Goal: Task Accomplishment & Management: Use online tool/utility

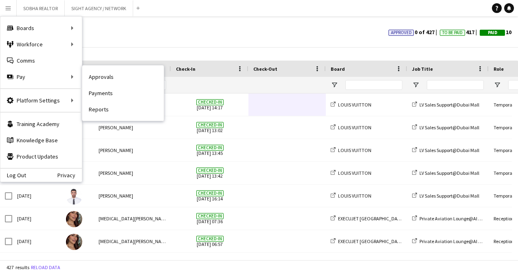
drag, startPoint x: 114, startPoint y: 94, endPoint x: 202, endPoint y: 134, distance: 96.9
click at [114, 94] on link "Payments" at bounding box center [122, 93] width 81 height 16
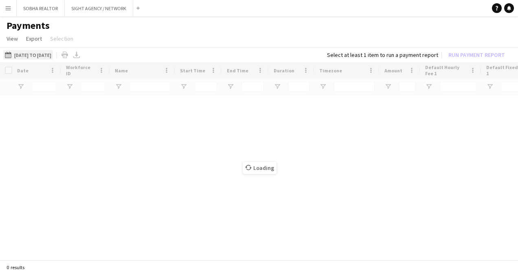
click at [53, 53] on button "[DATE] to [DATE] [DATE] to [DATE]" at bounding box center [28, 55] width 50 height 10
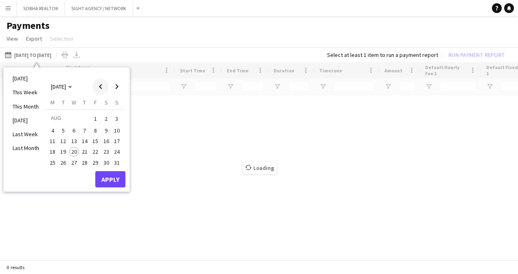
click at [105, 87] on span "Previous month" at bounding box center [100, 87] width 16 height 16
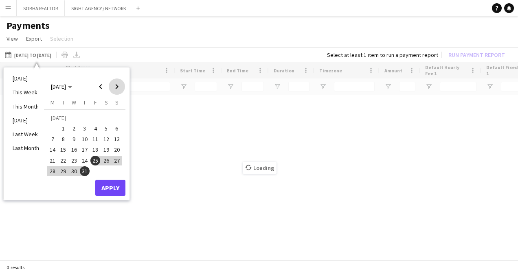
click at [118, 87] on span "Next month" at bounding box center [117, 87] width 16 height 16
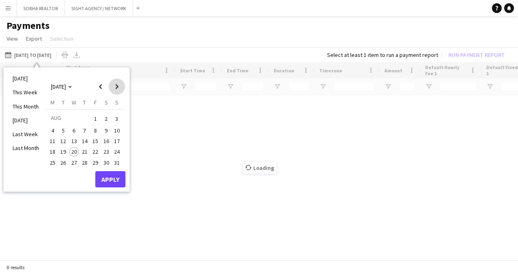
click at [118, 87] on span "Next month" at bounding box center [117, 87] width 16 height 16
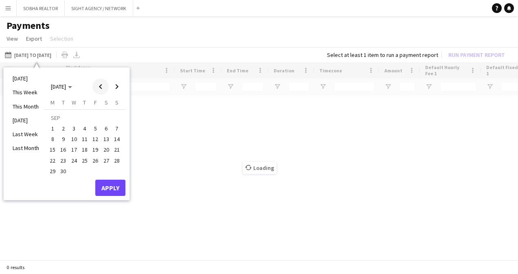
click at [97, 91] on span "Previous month" at bounding box center [100, 87] width 16 height 16
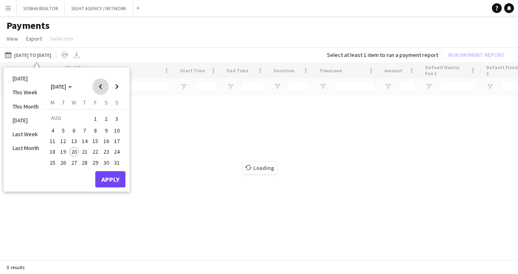
click at [97, 91] on span "Previous month" at bounding box center [100, 87] width 16 height 16
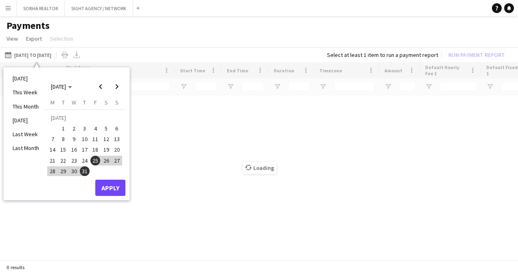
click at [94, 149] on span "18" at bounding box center [95, 150] width 10 height 10
click at [84, 162] on span "24" at bounding box center [85, 161] width 10 height 10
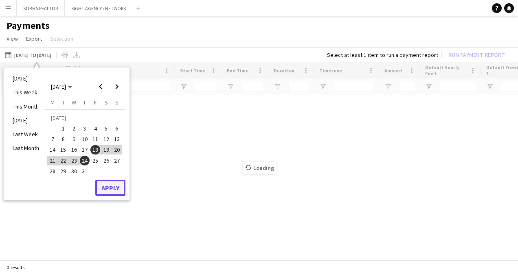
click at [117, 189] on button "Apply" at bounding box center [110, 188] width 30 height 16
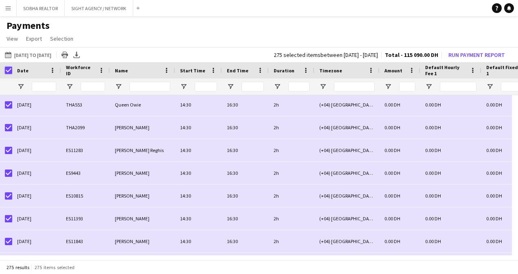
scroll to position [1181, 0]
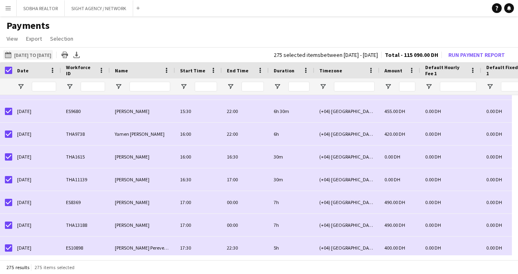
click at [53, 59] on button "[DATE] to [DATE] [DATE] to [DATE]" at bounding box center [28, 55] width 50 height 10
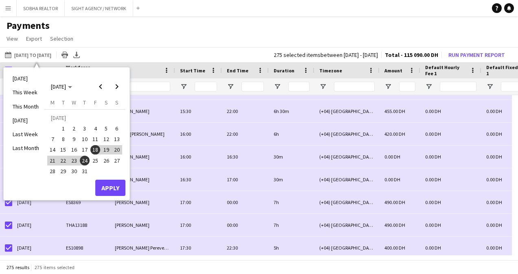
click at [100, 140] on button "11" at bounding box center [95, 139] width 11 height 11
click at [83, 154] on span "17" at bounding box center [85, 150] width 10 height 10
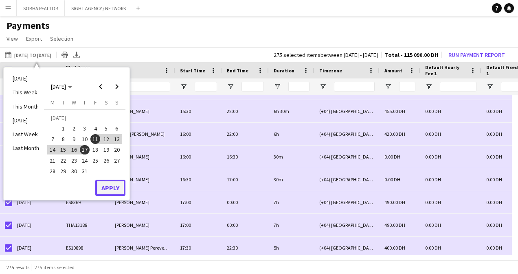
click at [107, 182] on button "Apply" at bounding box center [110, 188] width 30 height 16
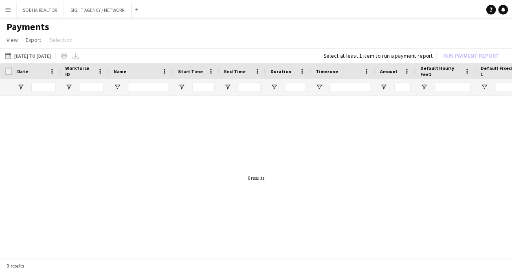
scroll to position [0, 0]
click at [40, 53] on button "[DATE] to [DATE] [DATE] to [DATE]" at bounding box center [28, 55] width 50 height 10
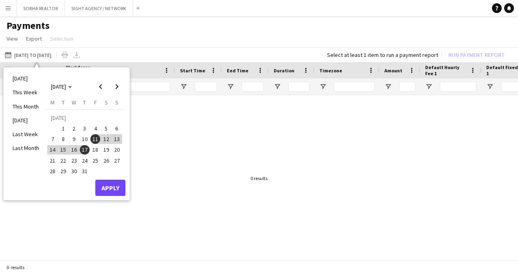
click at [94, 123] on button "4" at bounding box center [95, 128] width 11 height 11
click at [83, 141] on span "10" at bounding box center [85, 139] width 10 height 10
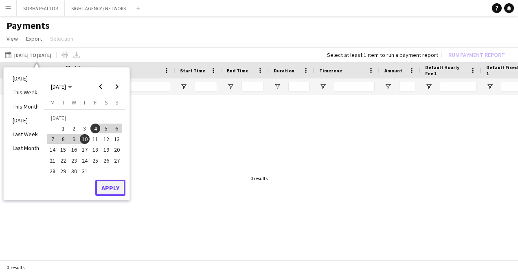
click at [113, 191] on button "Apply" at bounding box center [110, 188] width 30 height 16
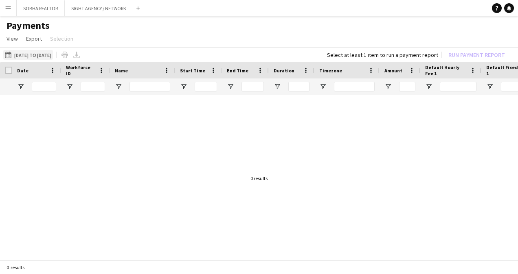
click at [33, 53] on button "[DATE] to [DATE] [DATE] to [DATE]" at bounding box center [28, 55] width 50 height 10
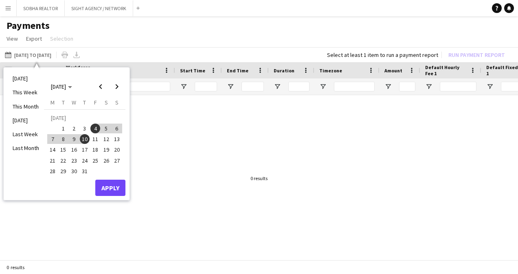
click at [95, 148] on span "18" at bounding box center [95, 150] width 10 height 10
click at [81, 163] on span "24" at bounding box center [85, 161] width 10 height 10
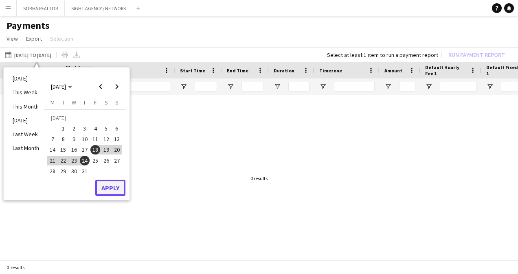
click at [112, 186] on button "Apply" at bounding box center [110, 188] width 30 height 16
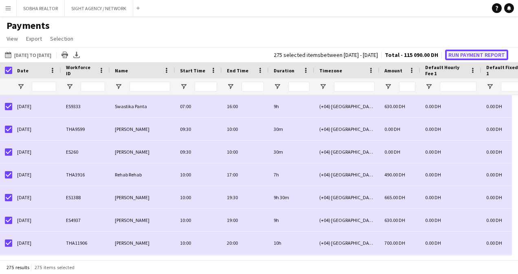
click at [475, 57] on button "Run Payment Report" at bounding box center [476, 55] width 63 height 11
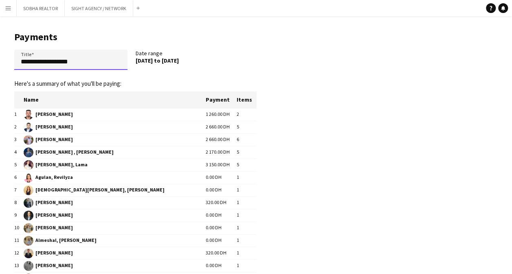
click at [22, 61] on input "**********" at bounding box center [70, 60] width 113 height 20
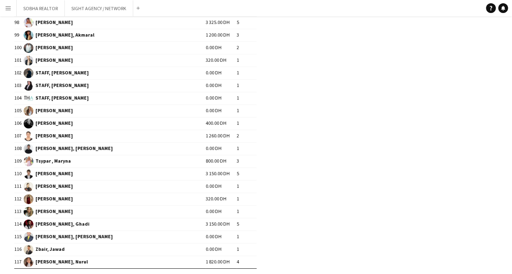
scroll to position [1356, 0]
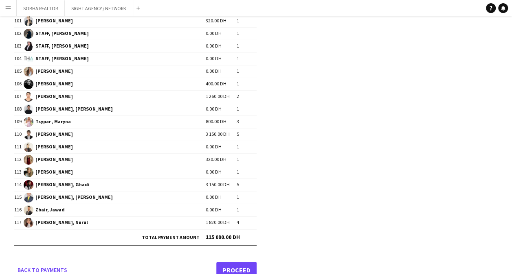
type input "**********"
click at [226, 262] on link "Proceed" at bounding box center [236, 270] width 40 height 16
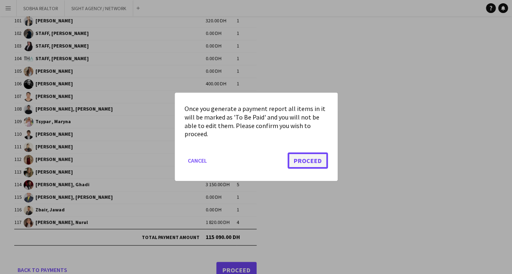
click at [301, 163] on button "Proceed" at bounding box center [307, 161] width 40 height 16
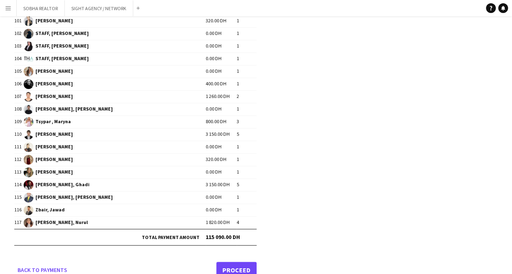
scroll to position [1356, 0]
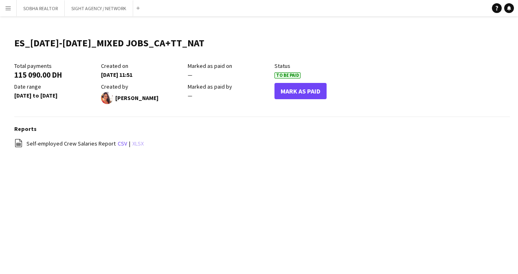
click at [134, 146] on link "xlsx" at bounding box center [137, 143] width 11 height 7
click at [337, 232] on div "Menu Boards Boards Boards All jobs Status Workforce Workforce My Workforce Recr…" at bounding box center [259, 137] width 518 height 274
click at [5, 10] on app-icon "Menu" at bounding box center [8, 8] width 7 height 7
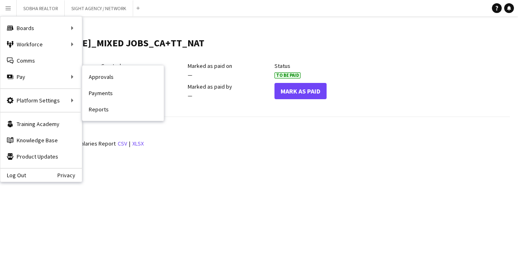
click at [140, 90] on link "Payments" at bounding box center [122, 93] width 81 height 16
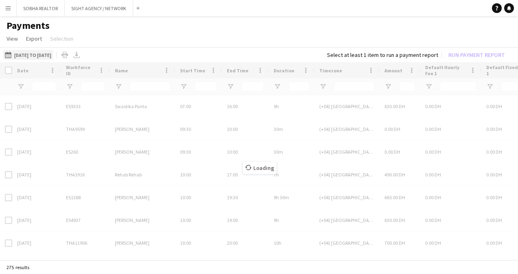
click at [53, 58] on button "[DATE] to [DATE] [DATE] to [DATE]" at bounding box center [28, 55] width 50 height 10
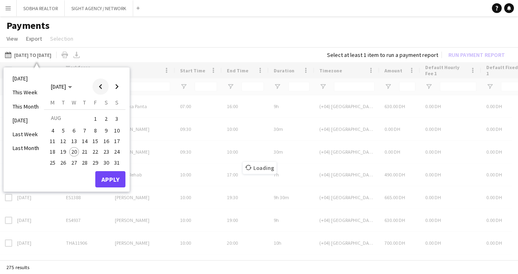
click at [95, 89] on span "Previous month" at bounding box center [100, 87] width 16 height 16
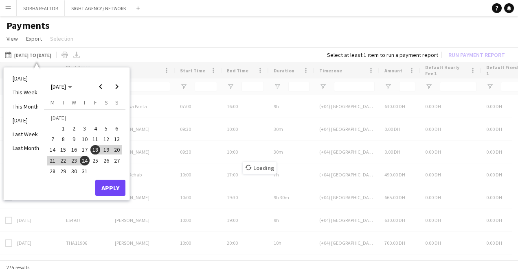
click at [97, 164] on span "25" at bounding box center [95, 161] width 10 height 10
click at [83, 174] on span "31" at bounding box center [85, 172] width 10 height 10
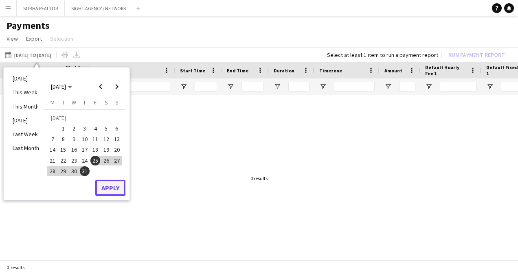
click at [106, 191] on button "Apply" at bounding box center [110, 188] width 30 height 16
